Goal: Find specific page/section: Find specific page/section

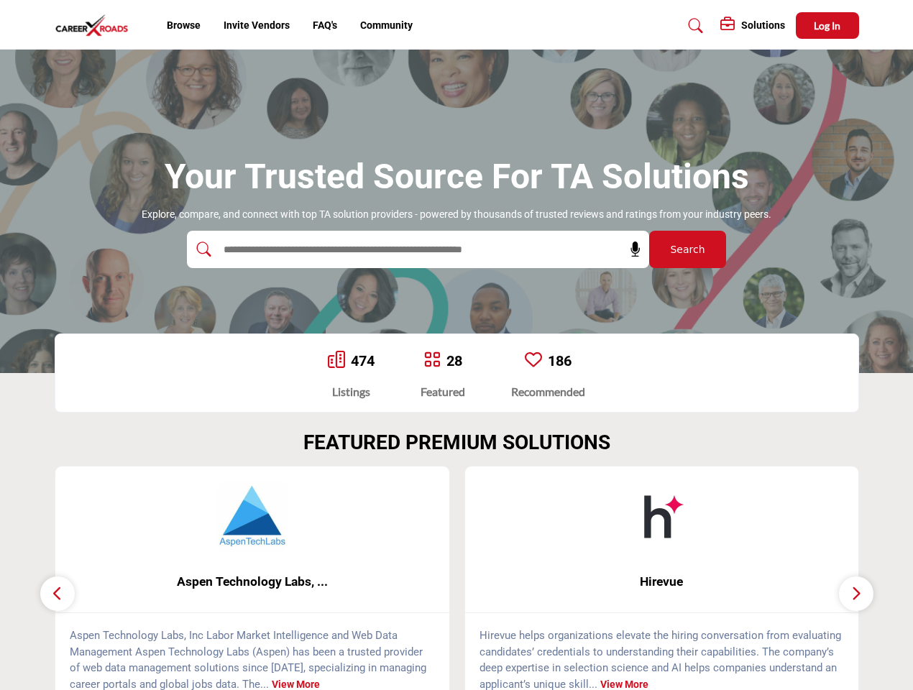
click at [827, 25] on span "Log In" at bounding box center [827, 25] width 27 height 12
click at [630, 249] on icon at bounding box center [635, 249] width 14 height 14
click at [456, 578] on div "Hirevue ... View More" at bounding box center [661, 587] width 410 height 242
type input "**********"
click at [252, 582] on span "Aspen Technology Labs, ..." at bounding box center [252, 581] width 351 height 19
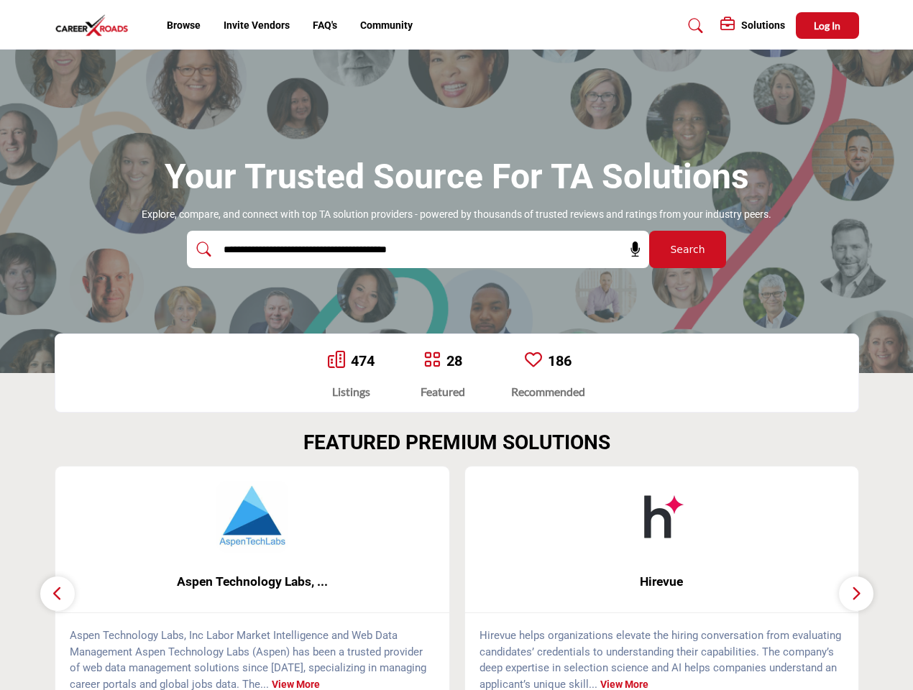
click at [662, 582] on span "Hirevue" at bounding box center [662, 581] width 351 height 19
click at [58, 594] on icon "button" at bounding box center [58, 593] width 12 height 18
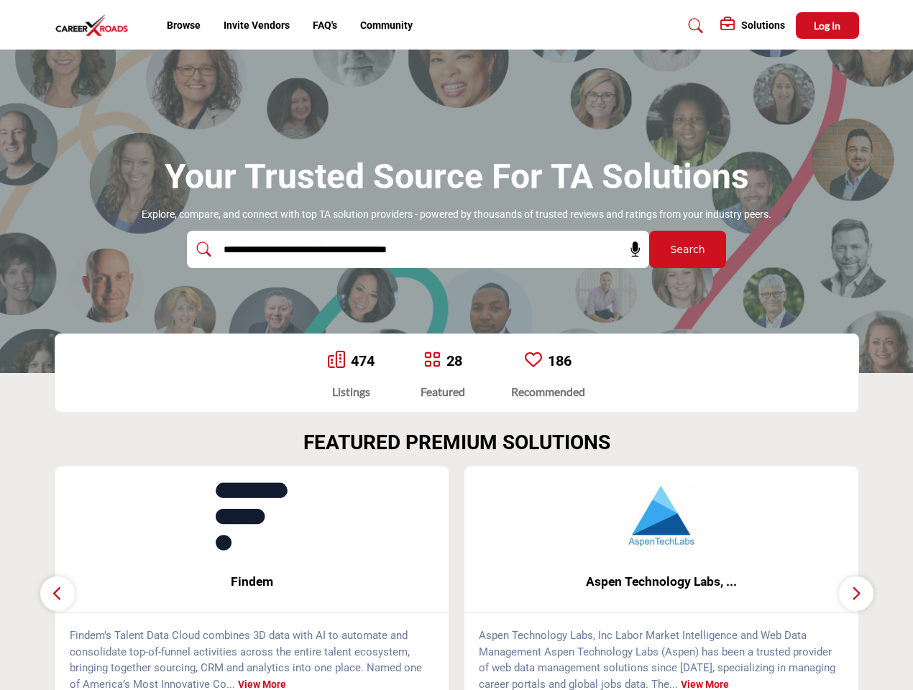
click at [856, 594] on icon "button" at bounding box center [856, 593] width 12 height 18
